Goal: Obtain resource: Obtain resource

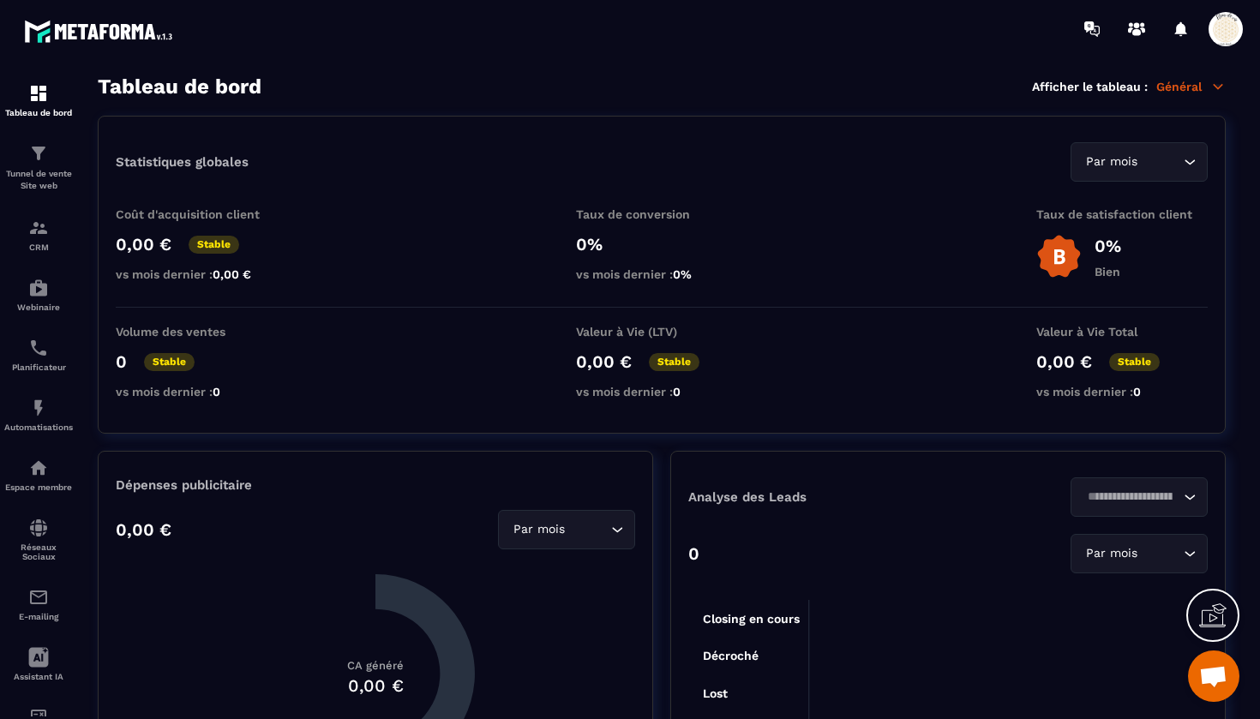
scroll to position [14499, 0]
click at [47, 460] on img at bounding box center [38, 468] width 21 height 21
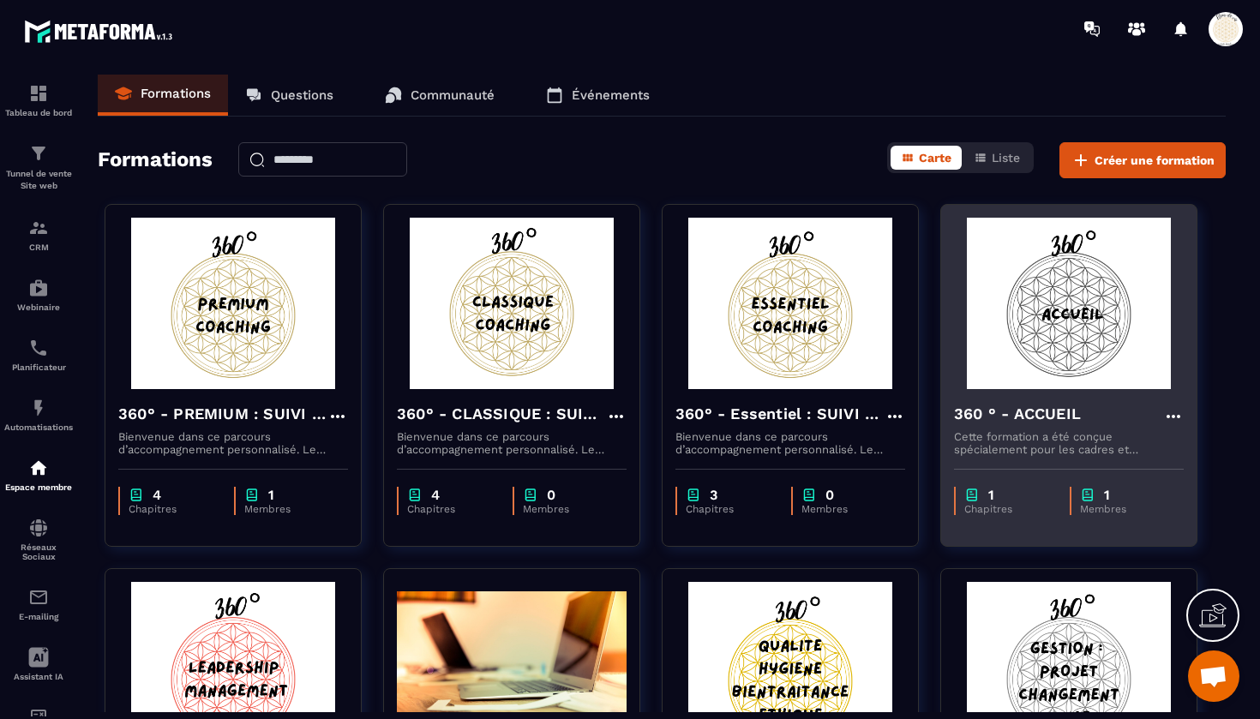
click at [1034, 325] on img at bounding box center [1069, 303] width 230 height 171
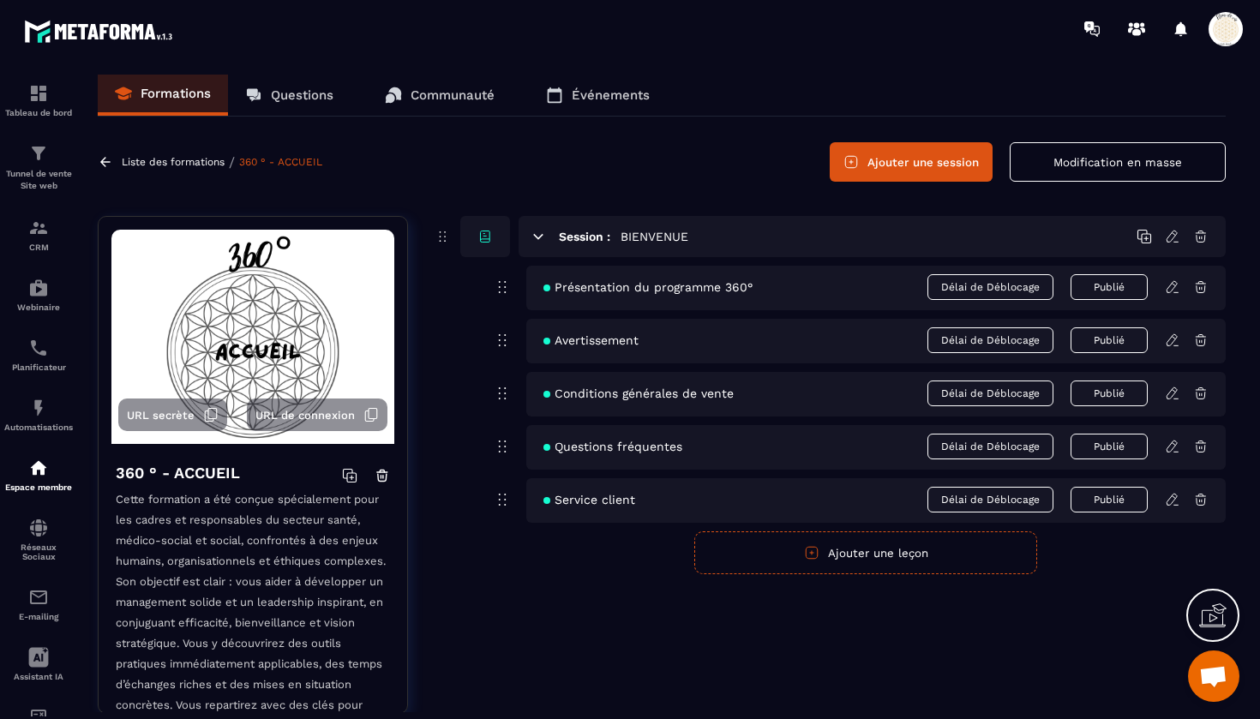
click at [609, 401] on div "Conditions générales de vente Délai de Déblocage Publié" at bounding box center [876, 394] width 700 height 45
click at [1176, 395] on icon at bounding box center [1172, 393] width 15 height 15
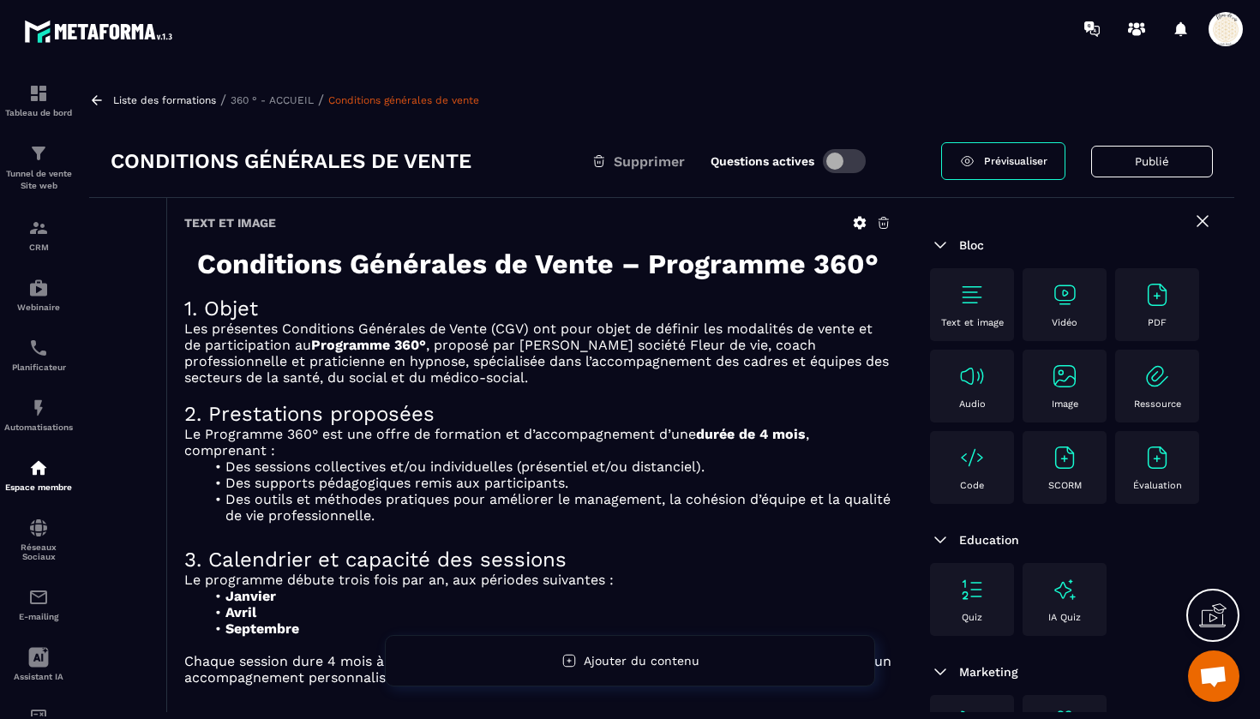
click at [859, 222] on icon at bounding box center [859, 222] width 15 height 15
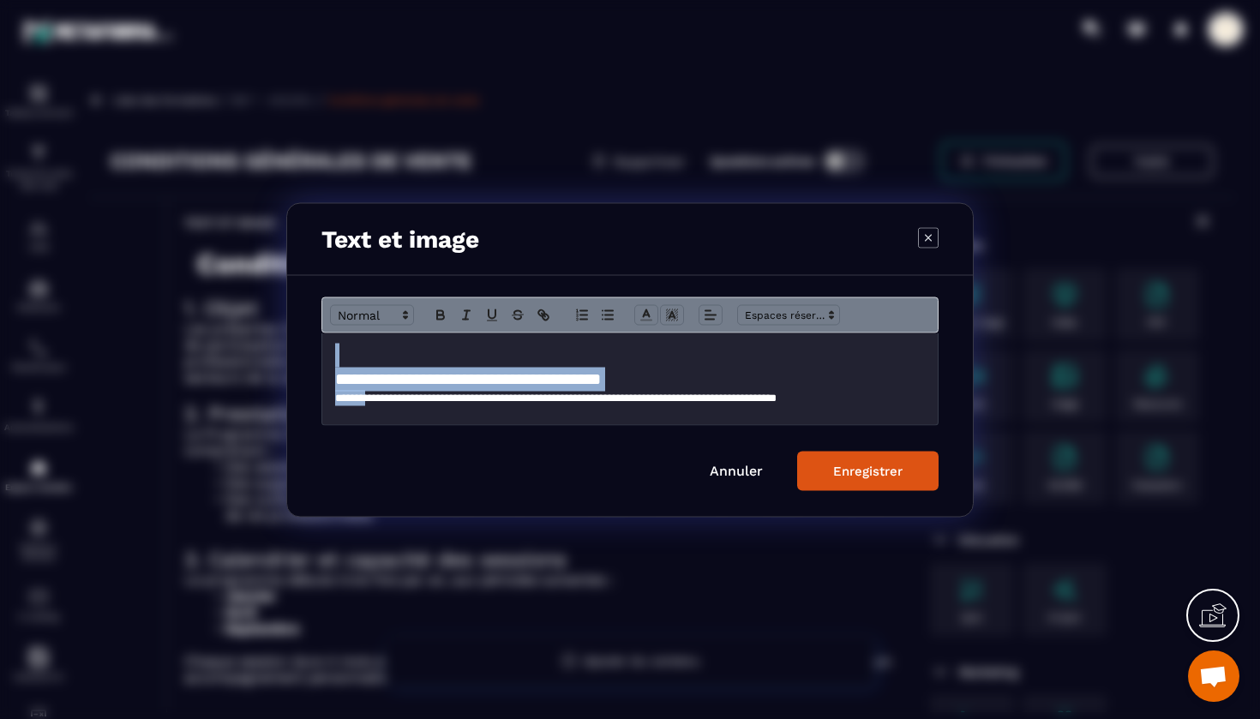
scroll to position [1194, 0]
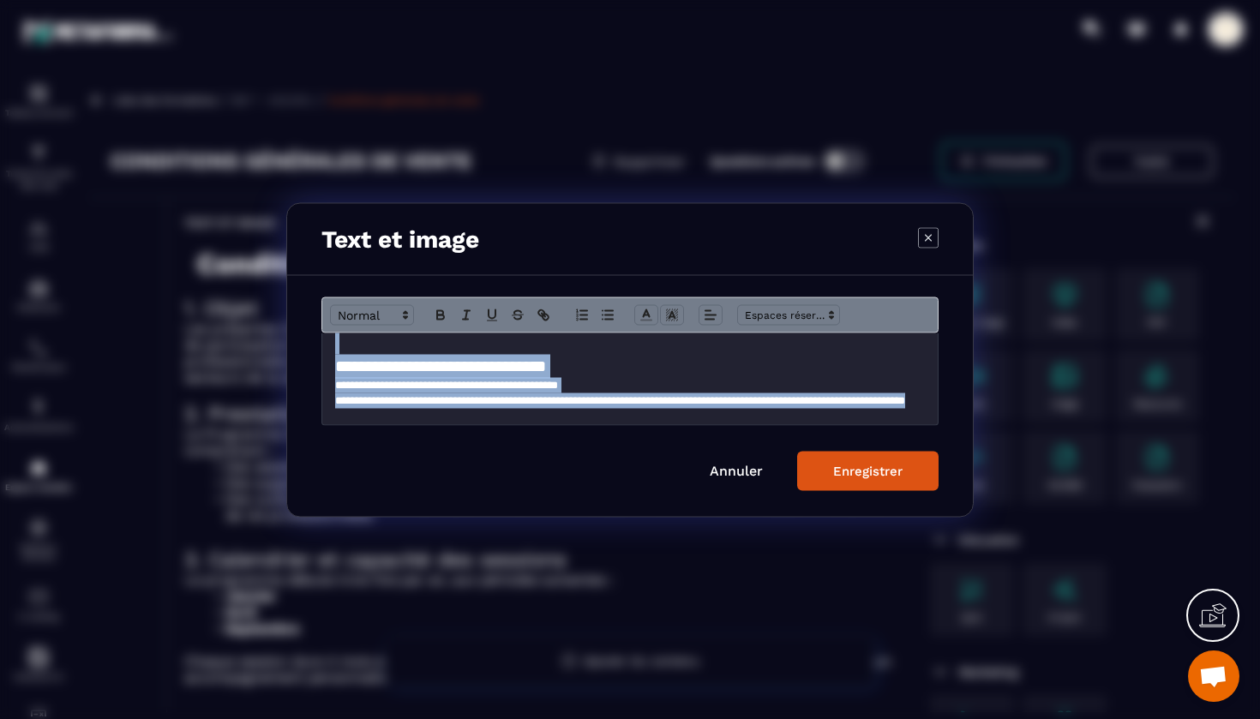
drag, startPoint x: 353, startPoint y: 361, endPoint x: 528, endPoint y: 503, distance: 225.5
click at [528, 503] on div "**********" at bounding box center [630, 395] width 686 height 241
copy div "**********"
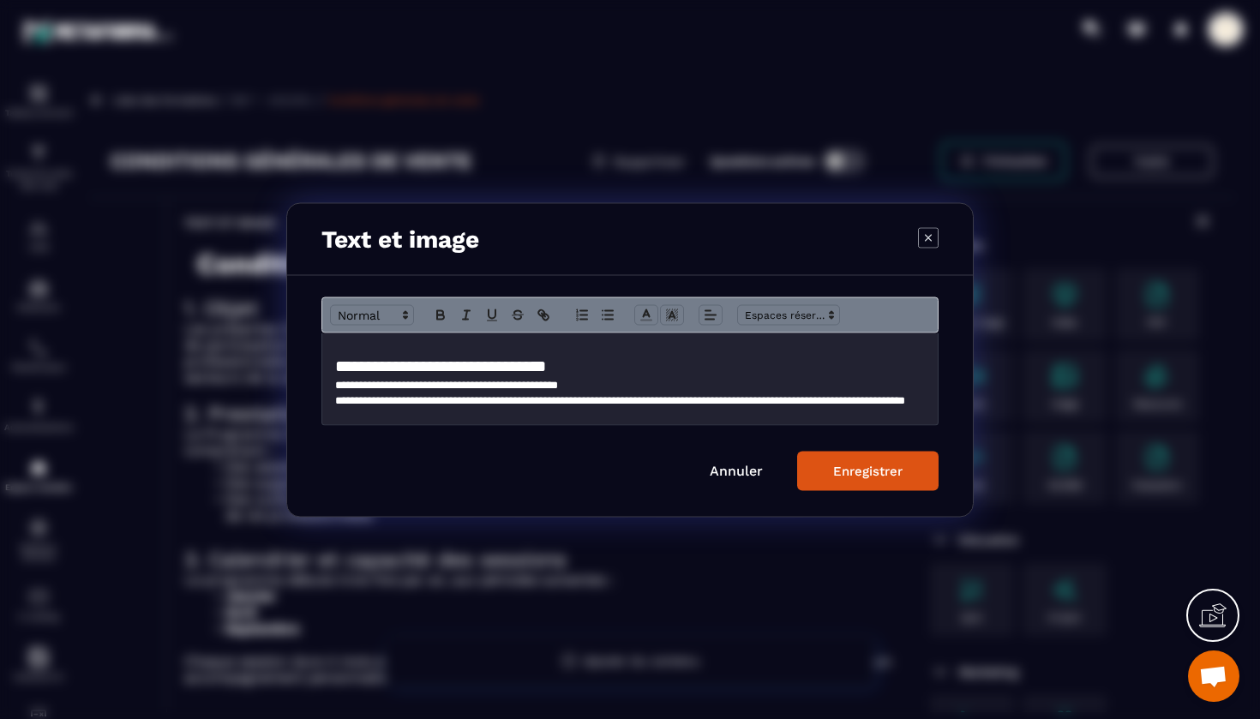
click at [930, 239] on icon "Modal window" at bounding box center [928, 236] width 7 height 7
